Goal: Task Accomplishment & Management: Use online tool/utility

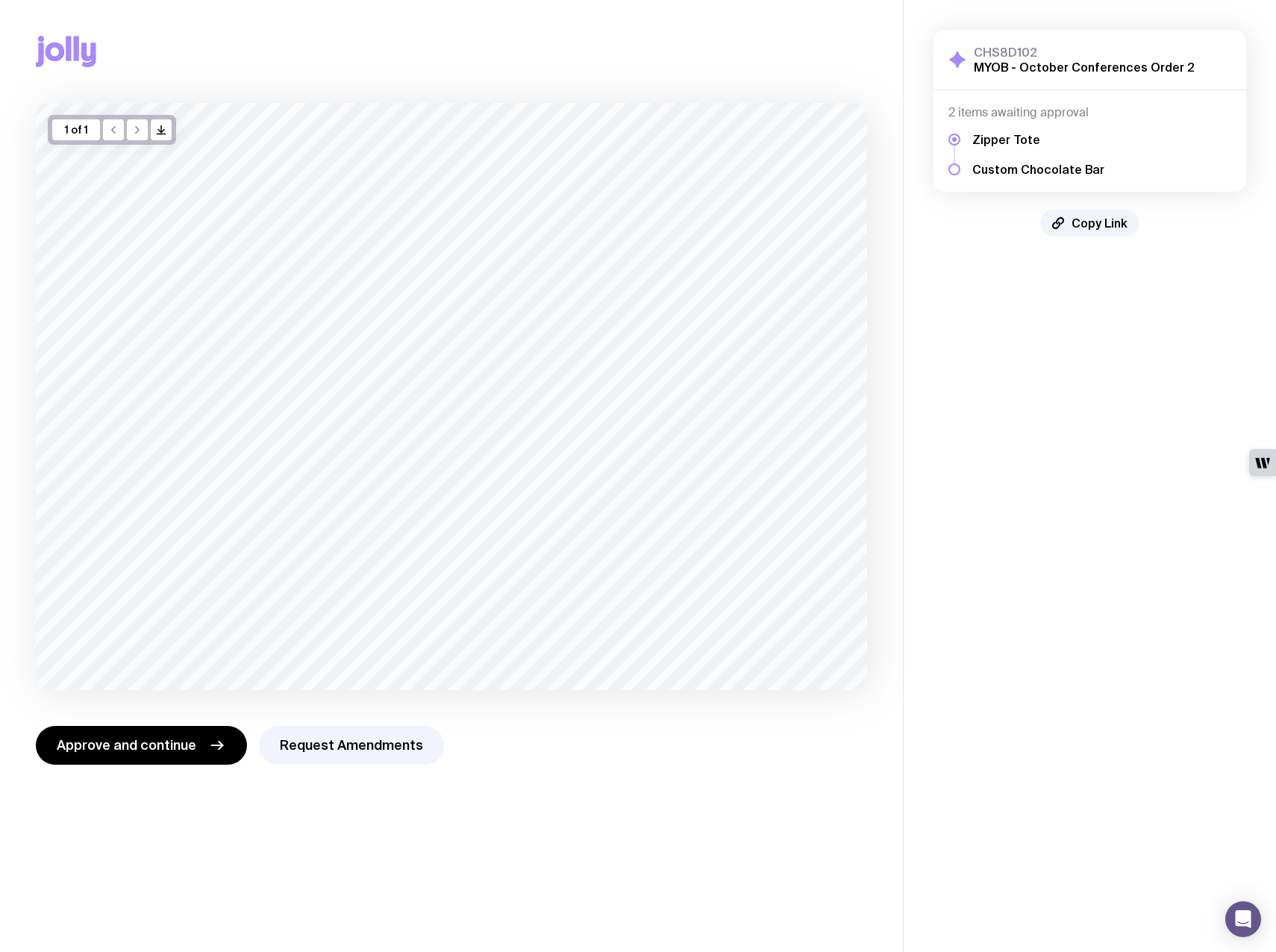
click at [950, 167] on div at bounding box center [954, 169] width 12 height 12
click at [956, 167] on div at bounding box center [954, 169] width 12 height 12
click at [174, 742] on span "Approve and continue" at bounding box center [126, 746] width 139 height 18
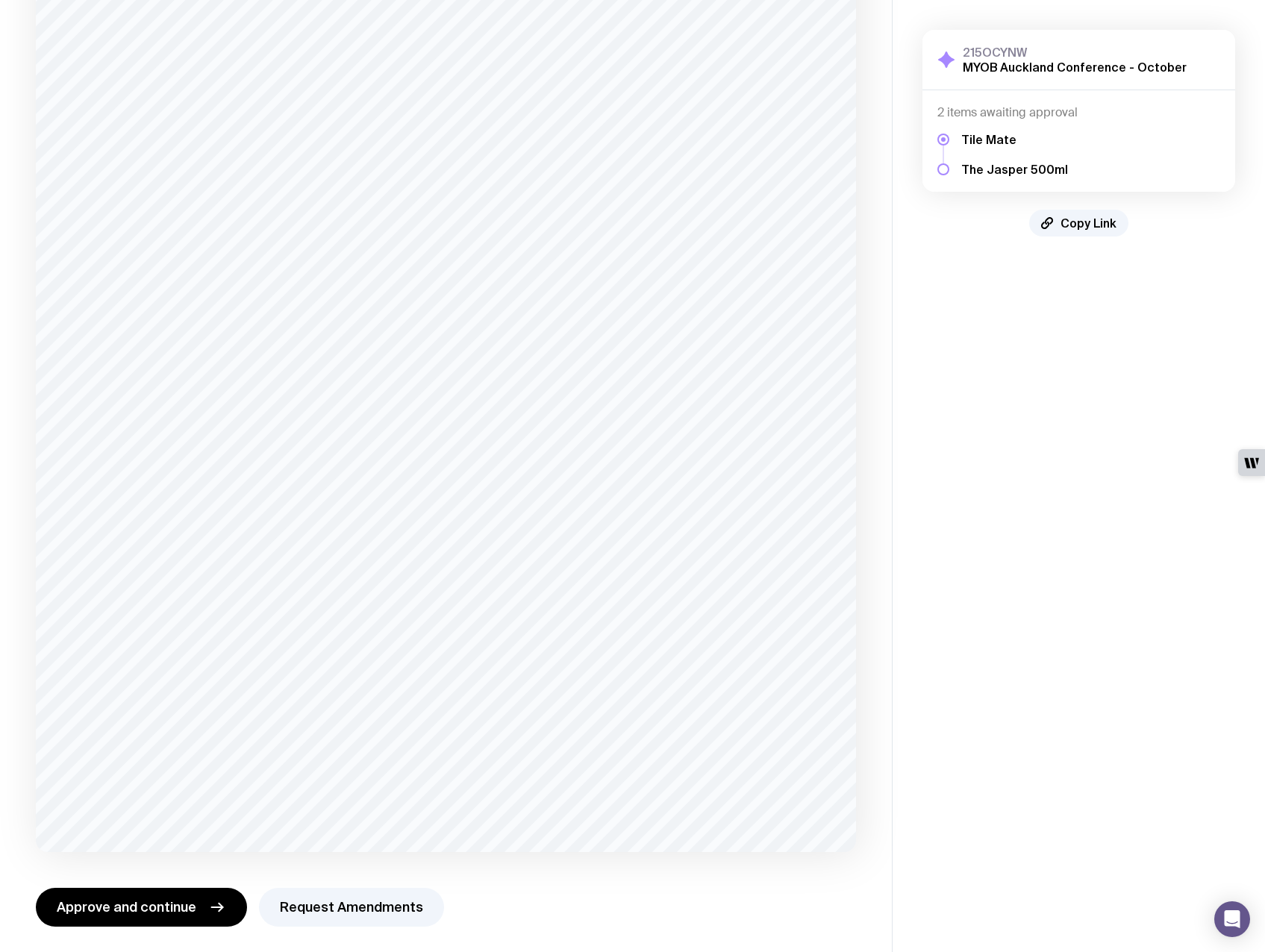
scroll to position [303, 0]
click at [193, 903] on button "Approve and continue" at bounding box center [141, 903] width 211 height 39
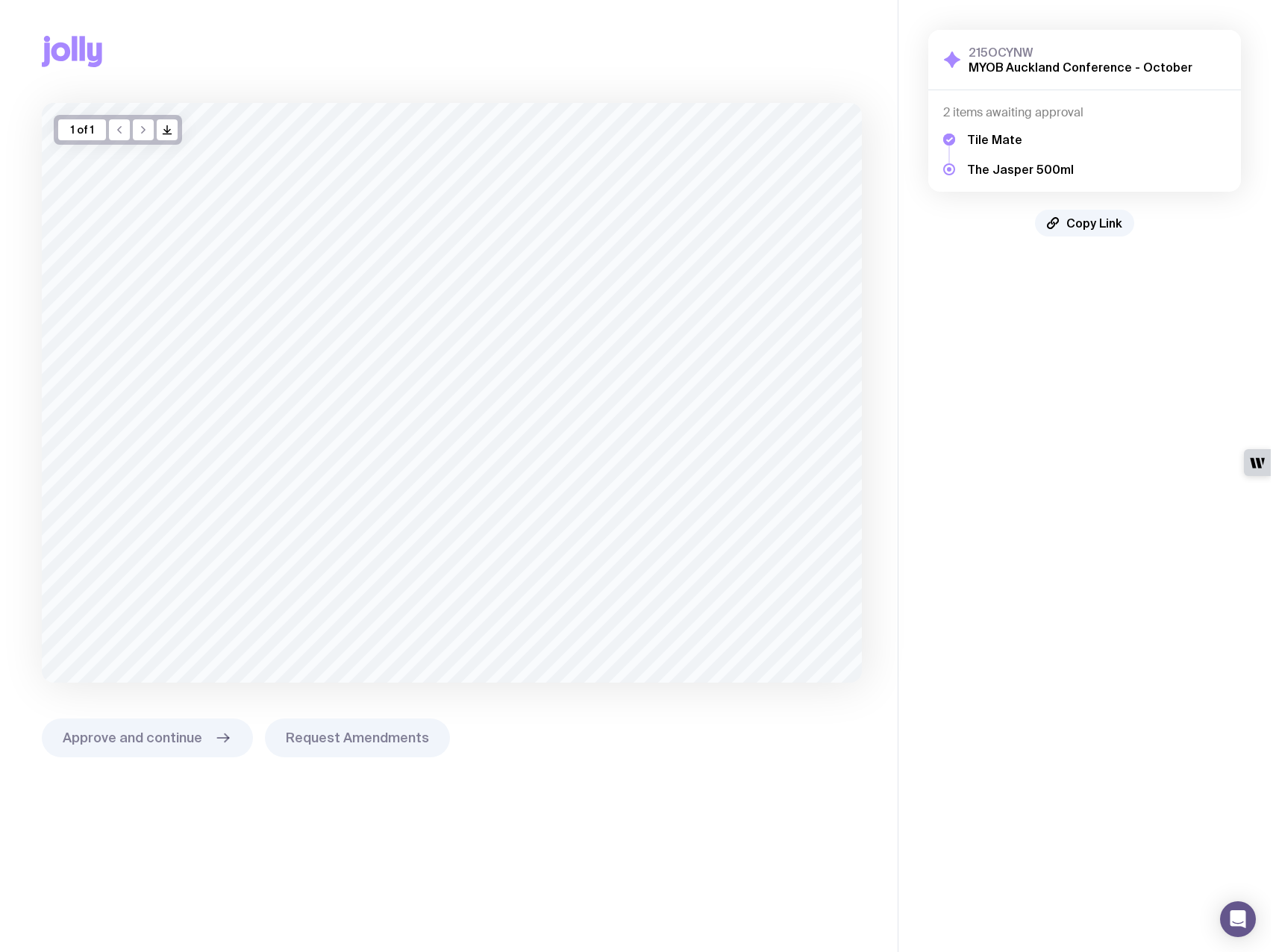
scroll to position [0, 0]
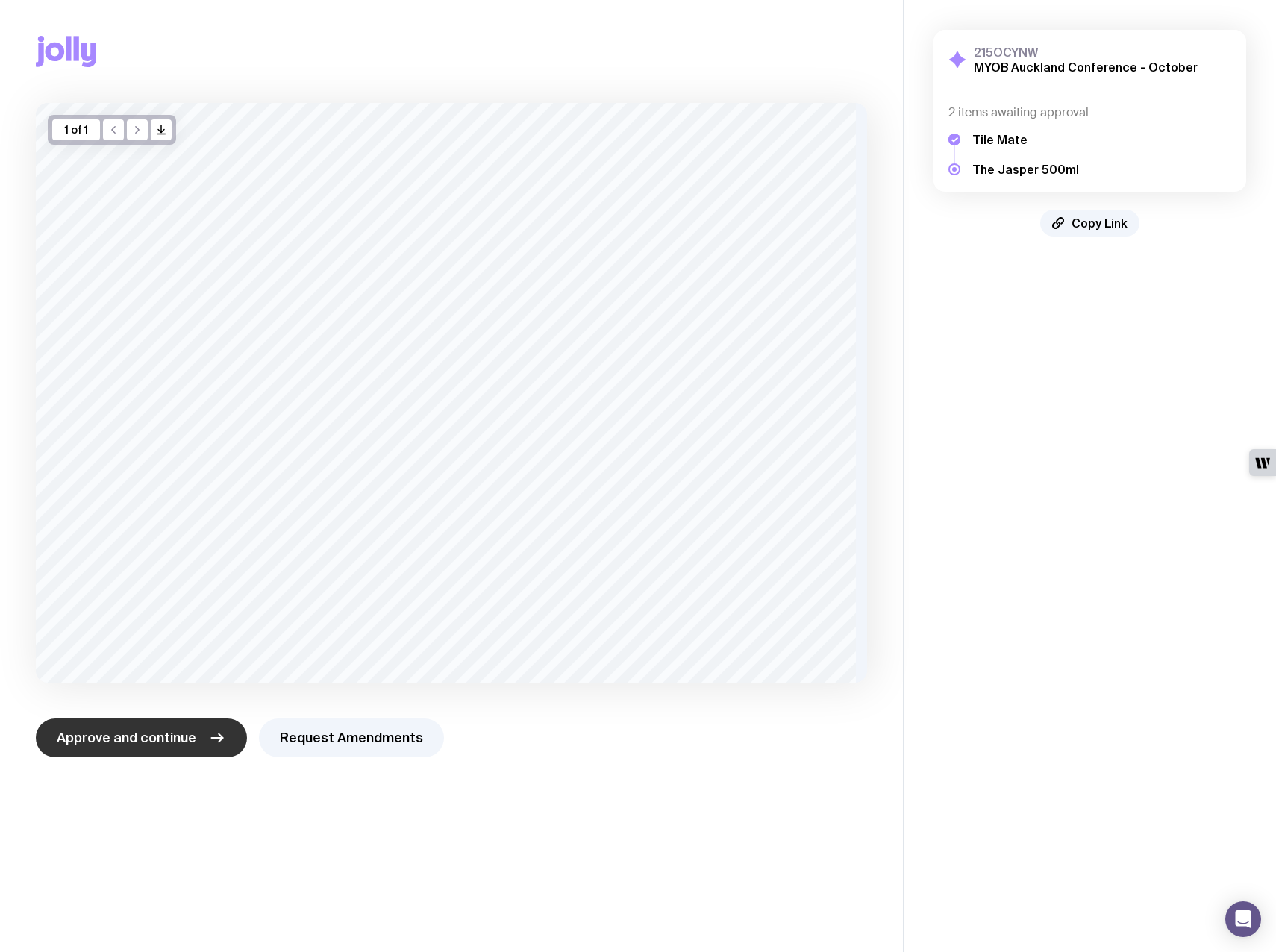
click at [147, 740] on span "Approve and continue" at bounding box center [126, 737] width 139 height 18
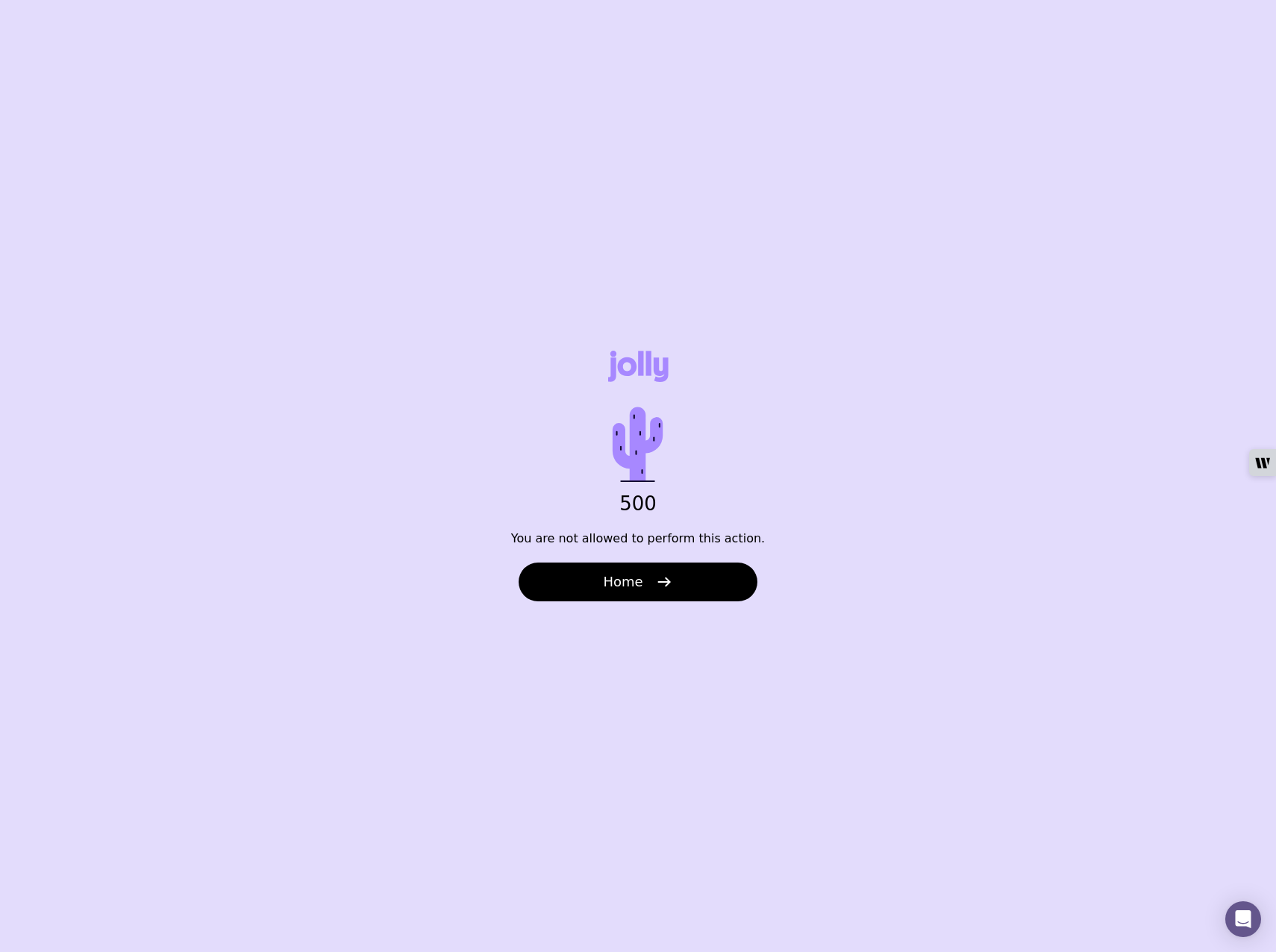
click at [638, 574] on span "Home" at bounding box center [623, 582] width 40 height 18
